Goal: Information Seeking & Learning: Understand process/instructions

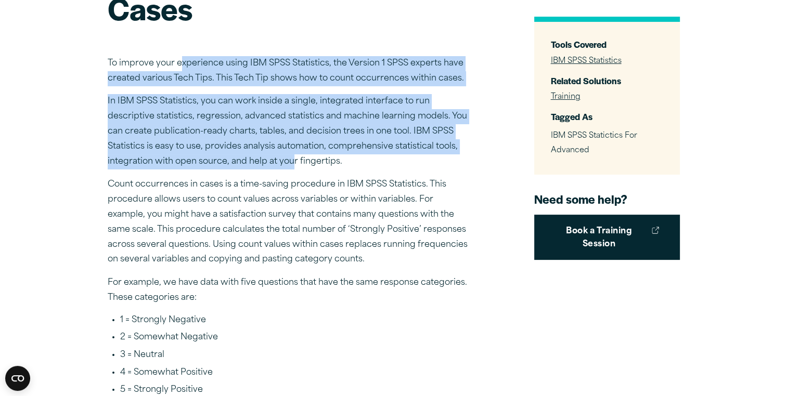
drag, startPoint x: 217, startPoint y: 91, endPoint x: 293, endPoint y: 165, distance: 106.3
click at [293, 165] on p "In IBM SPSS Statistics, you can work inside a single, integrated interface to r…" at bounding box center [290, 131] width 364 height 75
click at [221, 138] on p "In IBM SPSS Statistics, you can work inside a single, integrated interface to r…" at bounding box center [290, 131] width 364 height 75
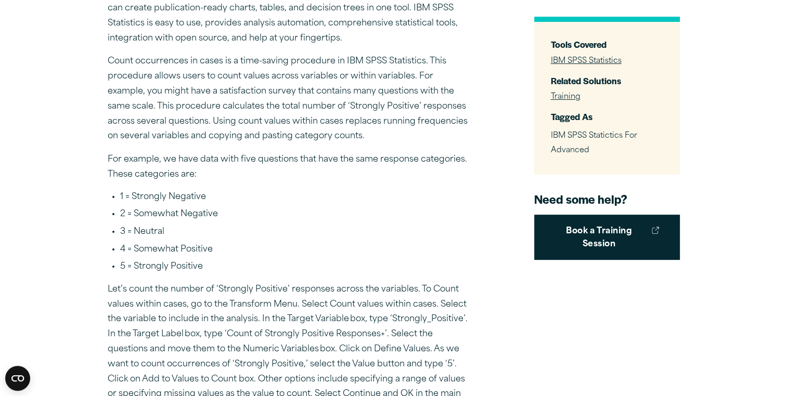
scroll to position [306, 0]
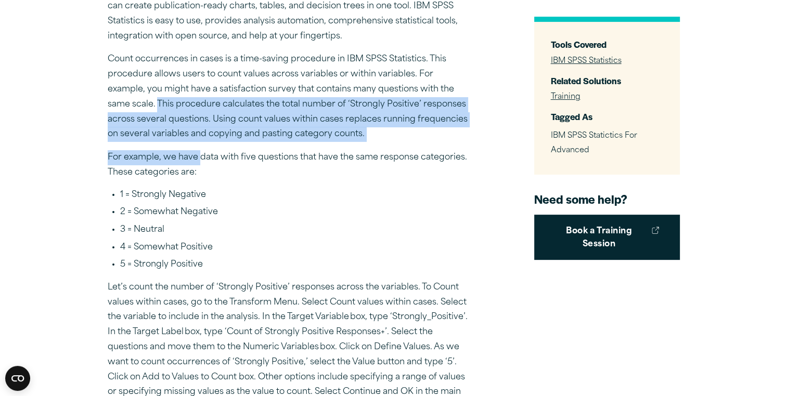
drag, startPoint x: 200, startPoint y: 165, endPoint x: 79, endPoint y: 102, distance: 135.9
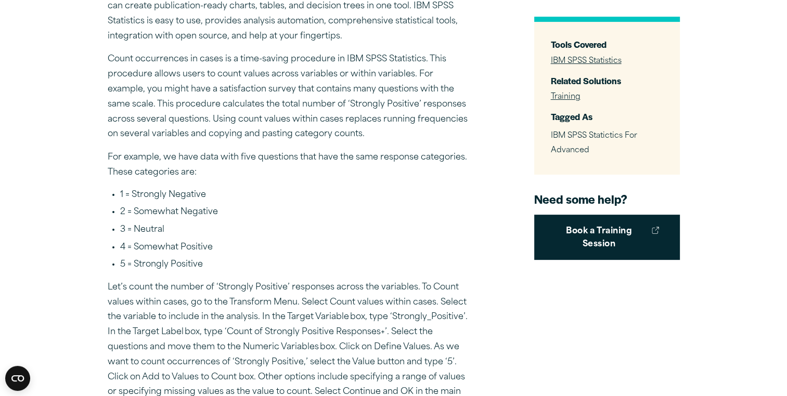
drag, startPoint x: 79, startPoint y: 102, endPoint x: 265, endPoint y: 186, distance: 203.7
click at [265, 186] on div "To improve your experience using IBM SPSS Statistics, the Version 1 SPSS expert…" at bounding box center [290, 330] width 364 height 832
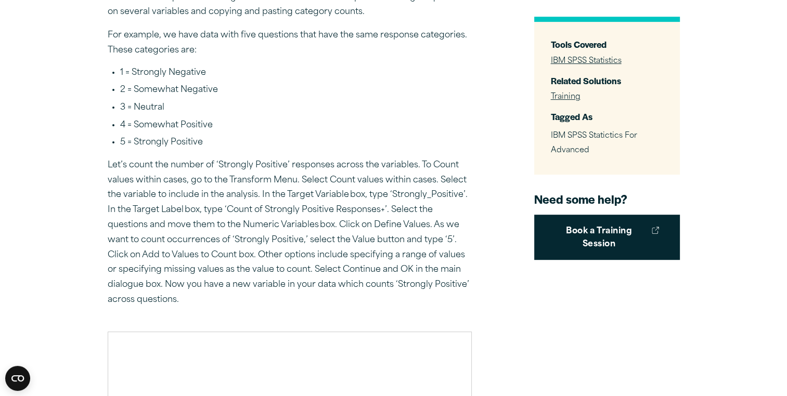
scroll to position [429, 0]
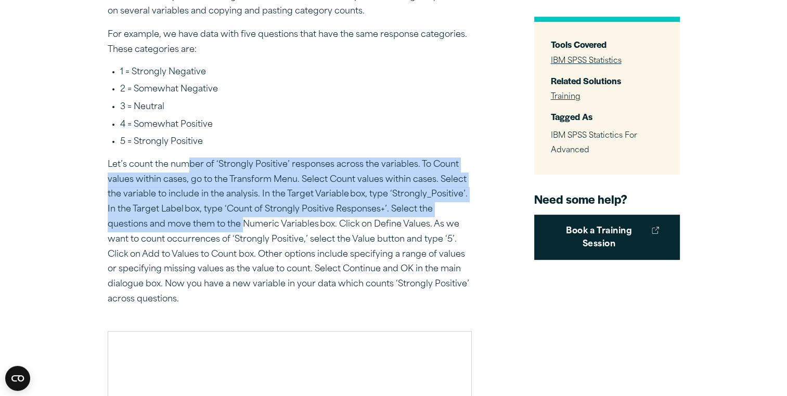
drag, startPoint x: 191, startPoint y: 161, endPoint x: 242, endPoint y: 226, distance: 82.3
click at [242, 226] on p "Let’s count the number of ‘Strongly Positive’ responses across the variables. T…" at bounding box center [290, 233] width 364 height 150
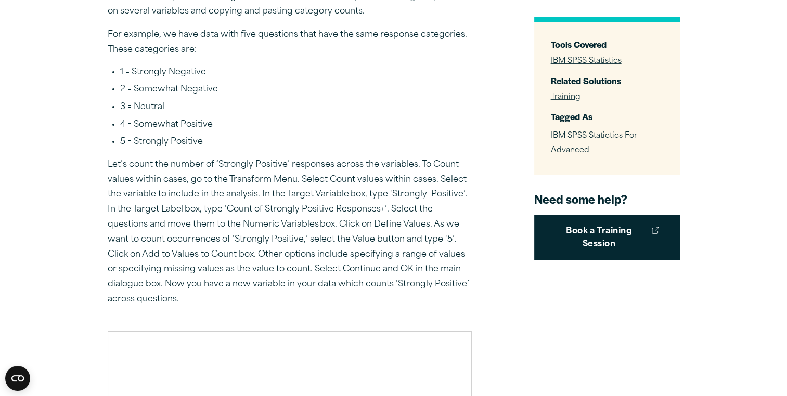
click at [294, 237] on p "Let’s count the number of ‘Strongly Positive’ responses across the variables. T…" at bounding box center [290, 233] width 364 height 150
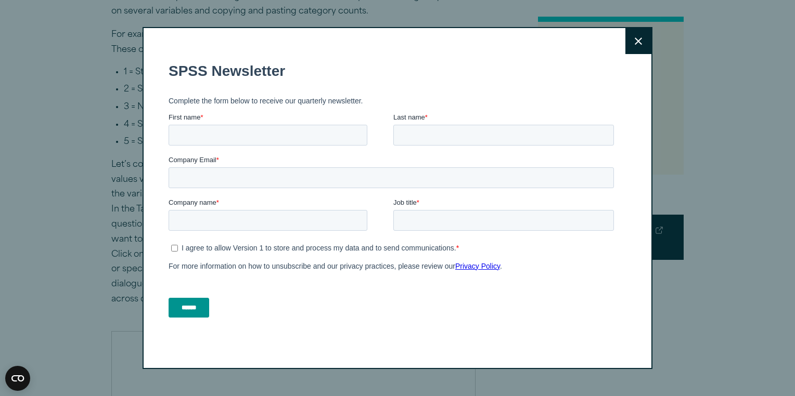
click at [644, 50] on button "Close" at bounding box center [638, 41] width 26 height 26
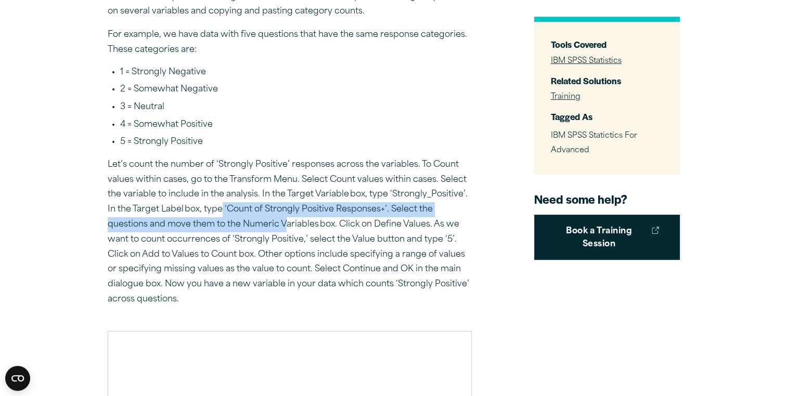
drag, startPoint x: 222, startPoint y: 208, endPoint x: 285, endPoint y: 222, distance: 64.4
click at [285, 222] on p "Let’s count the number of ‘Strongly Positive’ responses across the variables. T…" at bounding box center [290, 233] width 364 height 150
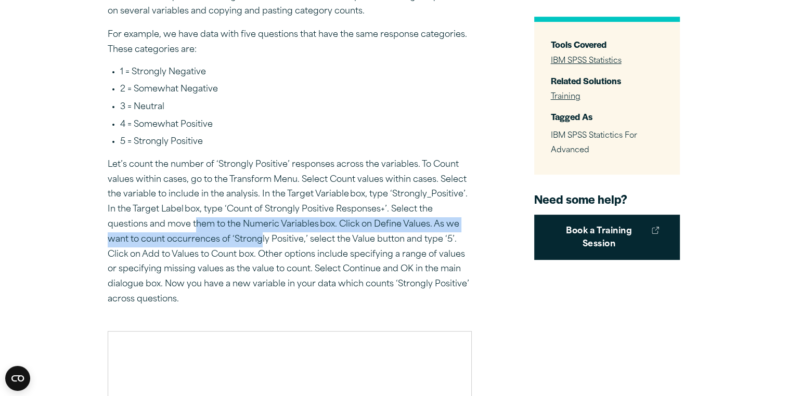
drag, startPoint x: 196, startPoint y: 224, endPoint x: 262, endPoint y: 240, distance: 68.4
click at [262, 240] on p "Let’s count the number of ‘Strongly Positive’ responses across the variables. T…" at bounding box center [290, 233] width 364 height 150
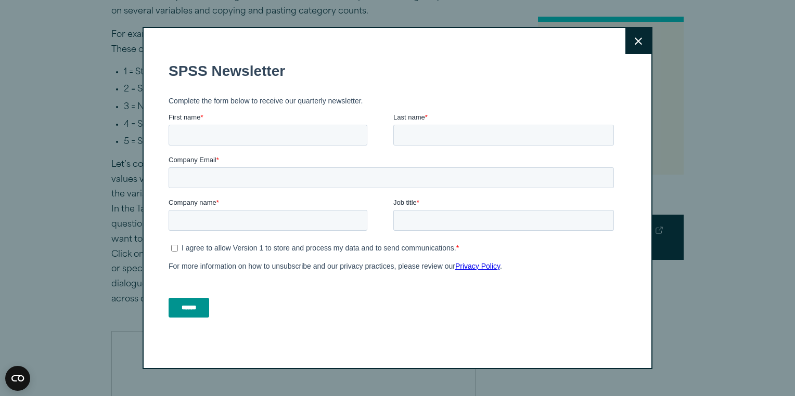
click at [625, 49] on button "Close" at bounding box center [638, 41] width 26 height 26
